Goal: Task Accomplishment & Management: Manage account settings

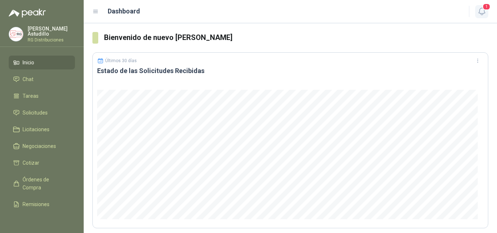
click at [485, 11] on icon "button" at bounding box center [481, 11] width 9 height 9
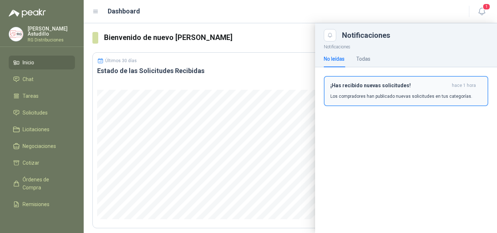
click at [431, 92] on div "¡Has recibido nuevas solicitudes! hace 1 hora Los compradores han publicado nue…" at bounding box center [405, 91] width 151 height 17
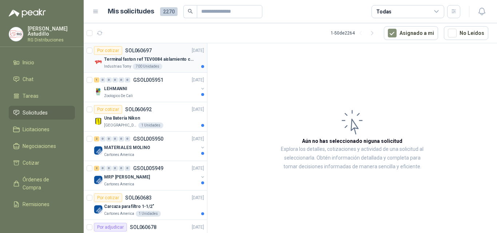
click at [174, 61] on p "Terminal faston ref TEV0084 aislamiento completo" at bounding box center [149, 59] width 91 height 7
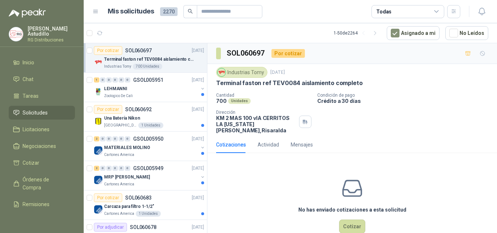
click at [279, 84] on p "Terminal faston ref TEV0084 aislamiento completo" at bounding box center [289, 83] width 146 height 8
copy p "TEV0084"
click at [151, 92] on div "LEHMANNI" at bounding box center [151, 88] width 94 height 9
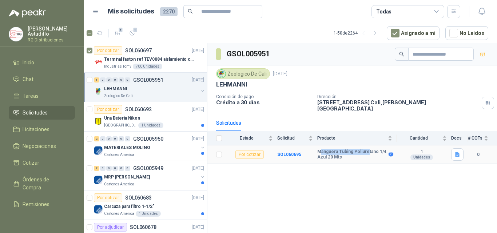
drag, startPoint x: 320, startPoint y: 149, endPoint x: 367, endPoint y: 149, distance: 46.9
click at [367, 149] on b "Manguera Tubing Poliuretano 1/4 Azul 20 Mts" at bounding box center [351, 154] width 69 height 11
click at [367, 151] on b "Manguera Tubing Poliuretano 1/4 Azul 20 Mts" at bounding box center [351, 154] width 69 height 11
click at [155, 111] on div "Por cotizar SOL060692 [DATE]" at bounding box center [149, 109] width 110 height 9
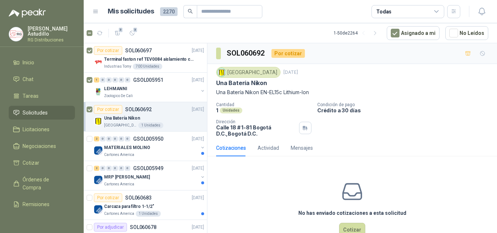
scroll to position [36, 0]
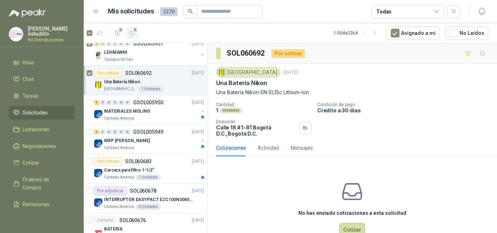
click at [132, 32] on icon "button" at bounding box center [132, 33] width 6 height 6
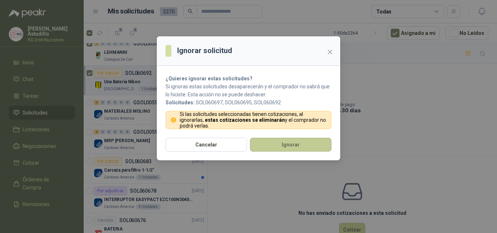
click at [289, 144] on button "Ignorar" at bounding box center [290, 145] width 81 height 14
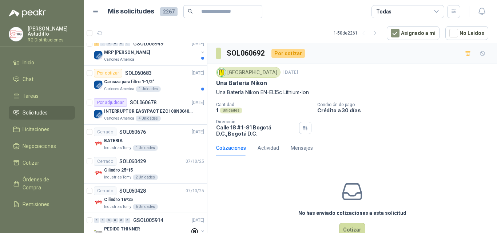
scroll to position [0, 0]
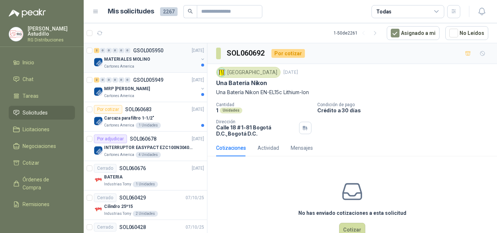
click at [156, 67] on div "Cartones America" at bounding box center [151, 67] width 94 height 6
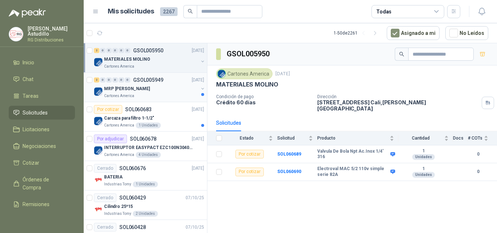
click at [160, 93] on div "MRP [PERSON_NAME]" at bounding box center [151, 88] width 94 height 9
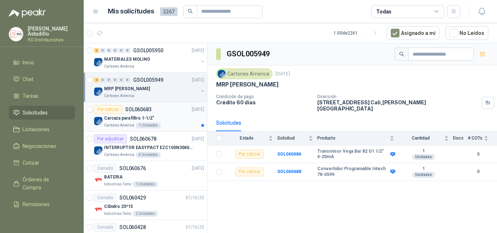
click at [159, 118] on div "Carcaza para filtro 1-1/2"" at bounding box center [154, 118] width 100 height 9
